Goal: Entertainment & Leisure: Browse casually

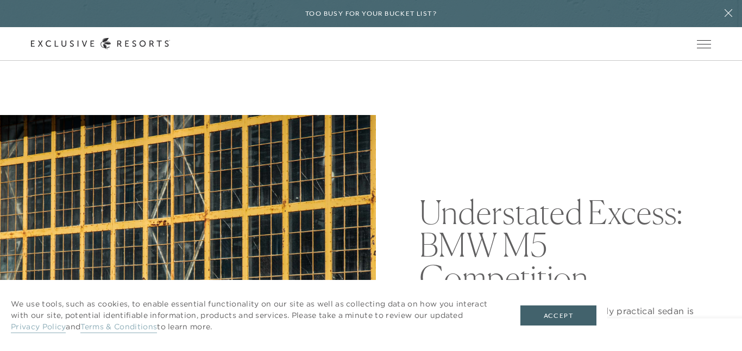
click at [550, 154] on div "Understated Excess: BMW M5 Competition This well-designed, comfortable, and hig…" at bounding box center [564, 303] width 291 height 376
click at [550, 153] on div "Understated Excess: BMW M5 Competition This well-designed, comfortable, and hig…" at bounding box center [564, 303] width 291 height 376
click at [551, 160] on div "Understated Excess: BMW M5 Competition This well-designed, comfortable, and hig…" at bounding box center [564, 303] width 291 height 376
click at [551, 162] on div "Understated Excess: BMW M5 Competition This well-designed, comfortable, and hig…" at bounding box center [564, 303] width 291 height 376
click at [554, 164] on div "Understated Excess: BMW M5 Competition This well-designed, comfortable, and hig…" at bounding box center [564, 303] width 291 height 376
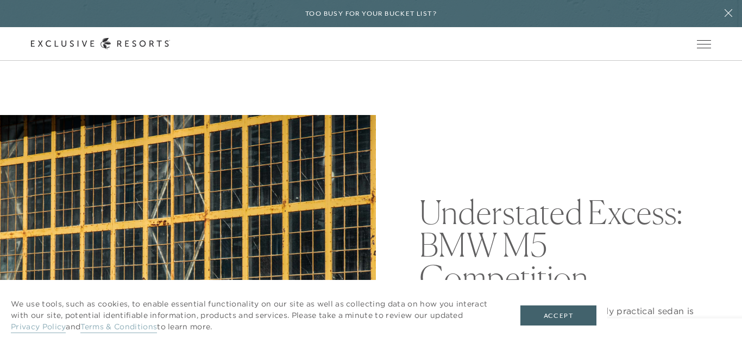
click at [554, 161] on div "Understated Excess: BMW M5 Competition This well-designed, comfortable, and hig…" at bounding box center [564, 303] width 291 height 376
click at [549, 158] on div "Understated Excess: BMW M5 Competition This well-designed, comfortable, and hig…" at bounding box center [564, 303] width 291 height 376
click at [549, 160] on div "Understated Excess: BMW M5 Competition This well-designed, comfortable, and hig…" at bounding box center [564, 303] width 291 height 376
click at [551, 158] on div "Understated Excess: BMW M5 Competition This well-designed, comfortable, and hig…" at bounding box center [564, 303] width 291 height 376
click at [550, 156] on div "Understated Excess: BMW M5 Competition This well-designed, comfortable, and hig…" at bounding box center [564, 303] width 291 height 376
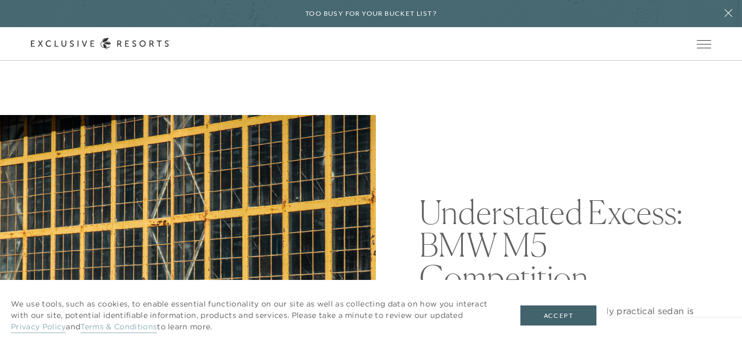
click at [550, 157] on div "Understated Excess: BMW M5 Competition This well-designed, comfortable, and hig…" at bounding box center [564, 303] width 291 height 376
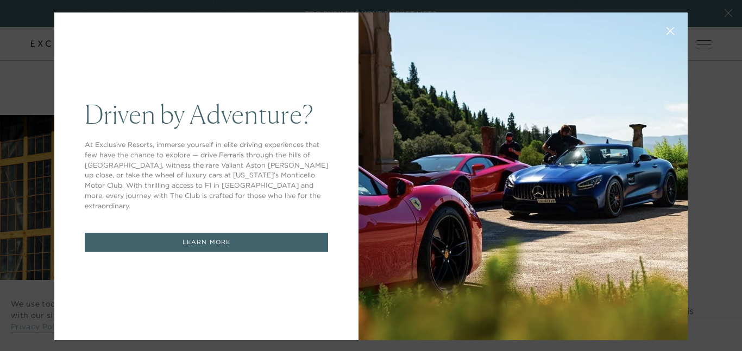
click at [510, 145] on div at bounding box center [523, 176] width 329 height 328
click at [509, 145] on div at bounding box center [523, 176] width 329 height 328
click at [672, 39] on button at bounding box center [670, 30] width 26 height 26
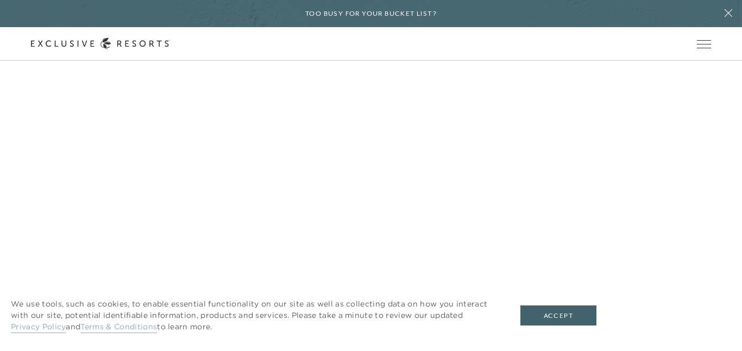
scroll to position [1014, 0]
